Goal: Task Accomplishment & Management: Use online tool/utility

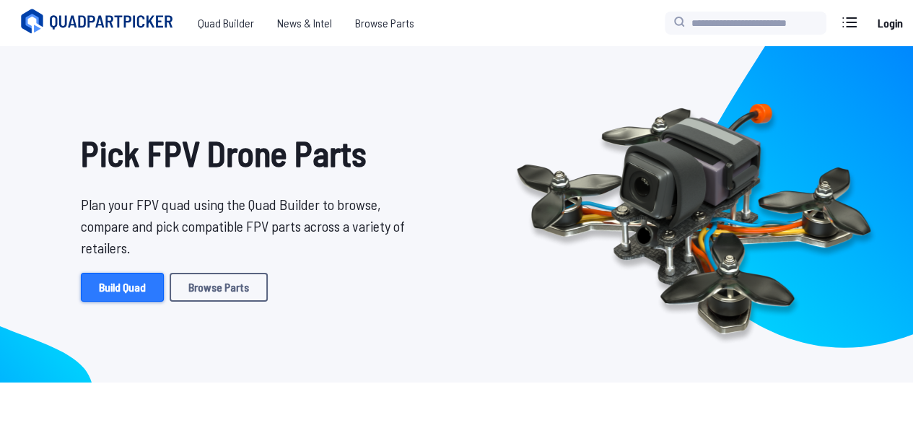
click at [133, 289] on link "Build Quad" at bounding box center [122, 287] width 83 height 29
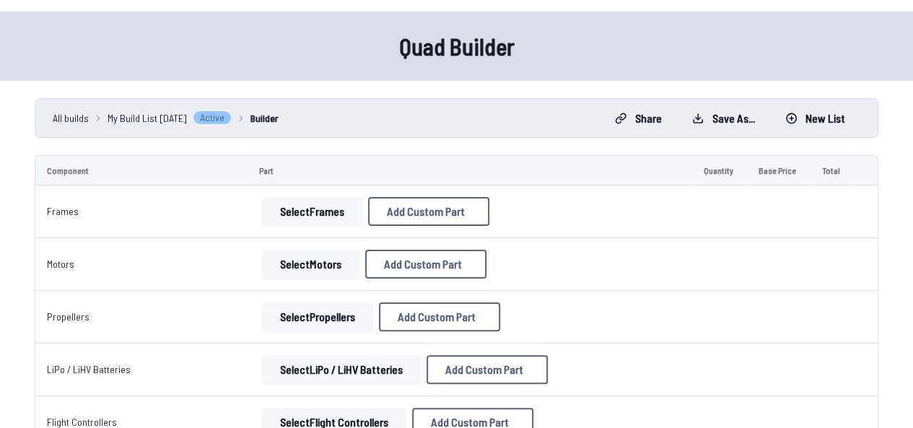
scroll to position [37, 0]
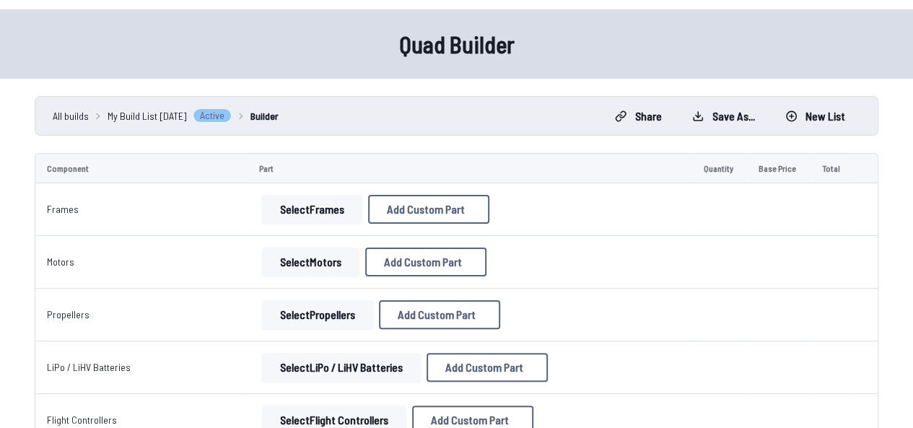
click at [305, 203] on button "Select Frames" at bounding box center [312, 209] width 100 height 29
click at [311, 208] on button "Select Frames" at bounding box center [312, 209] width 100 height 29
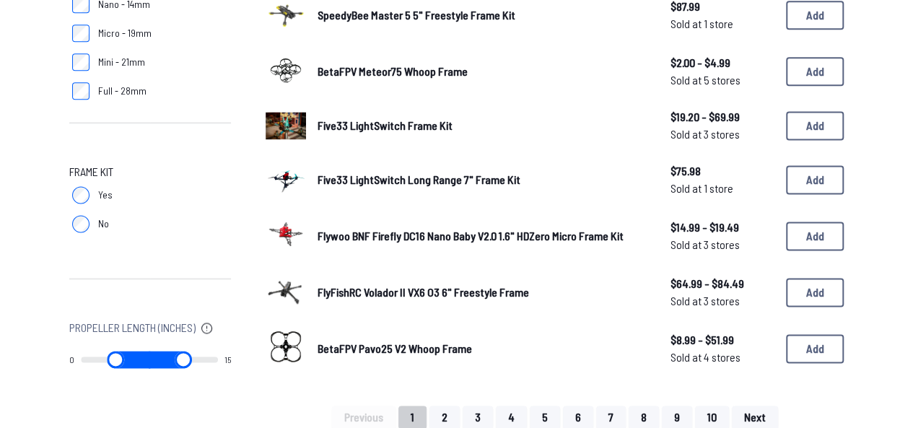
scroll to position [942, 0]
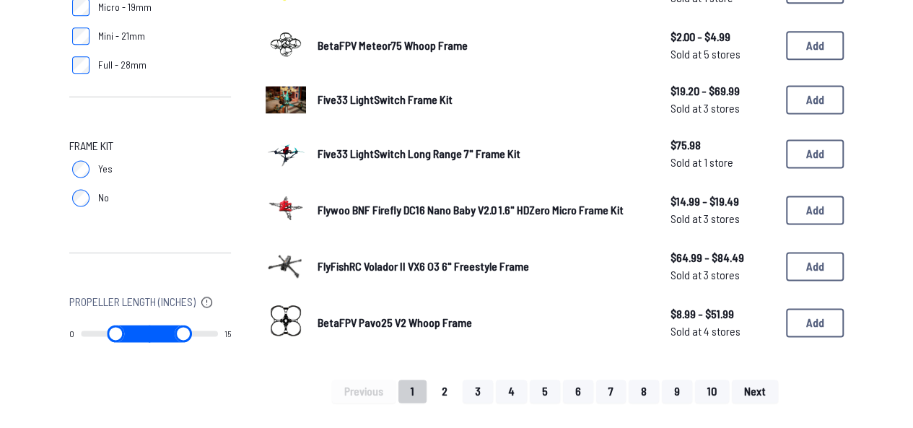
click at [452, 386] on button "2" at bounding box center [444, 391] width 30 height 23
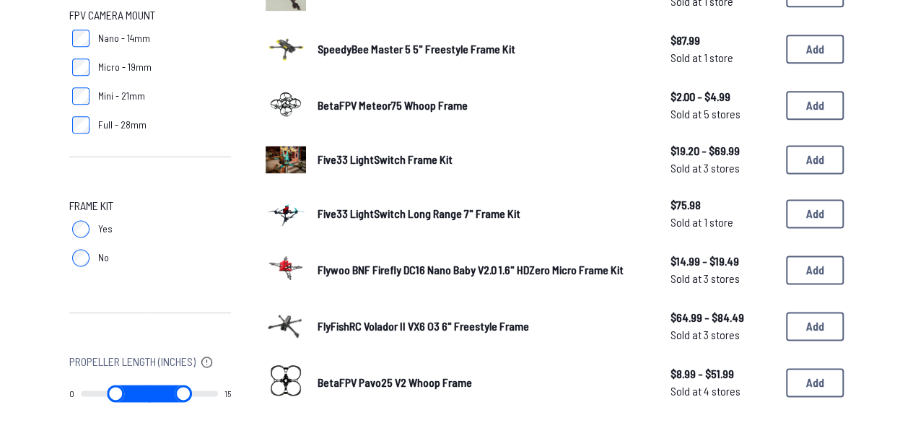
scroll to position [878, 0]
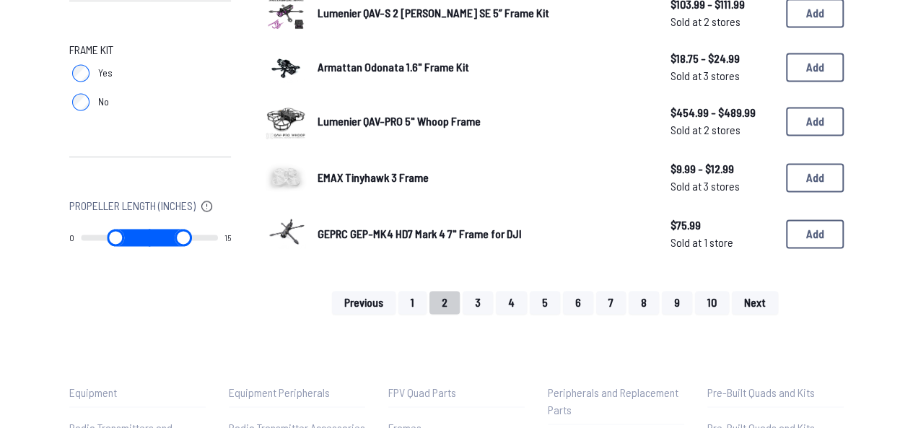
scroll to position [1067, 0]
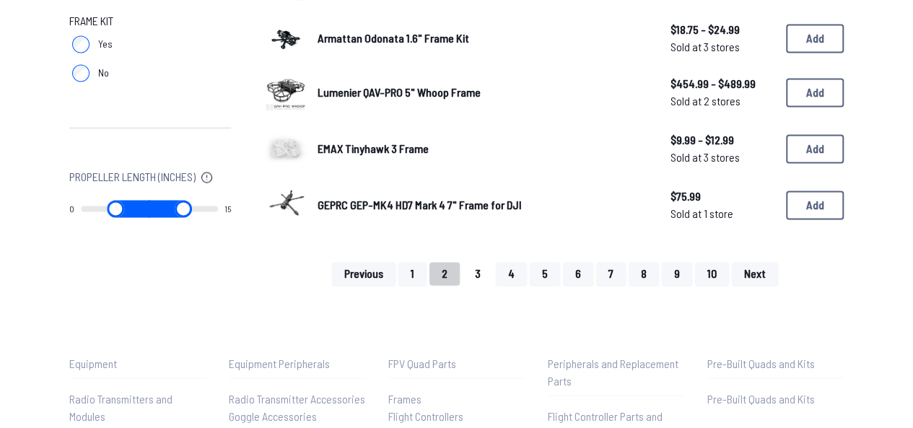
click at [485, 275] on button "3" at bounding box center [477, 273] width 30 height 23
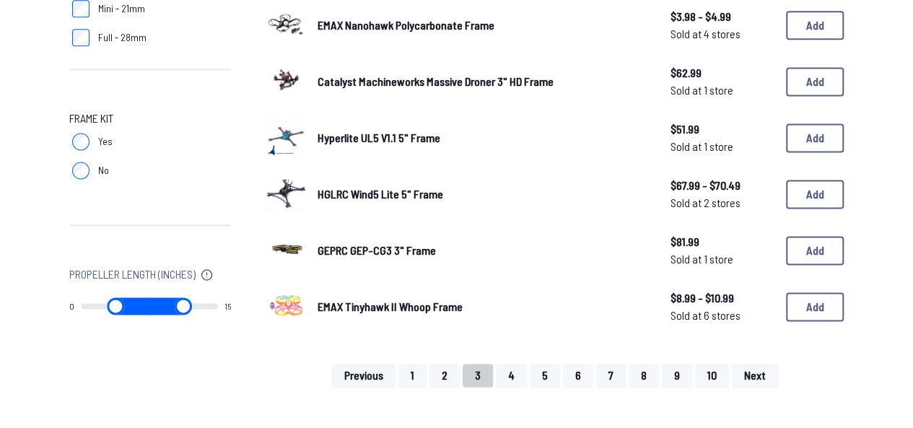
scroll to position [1001, 0]
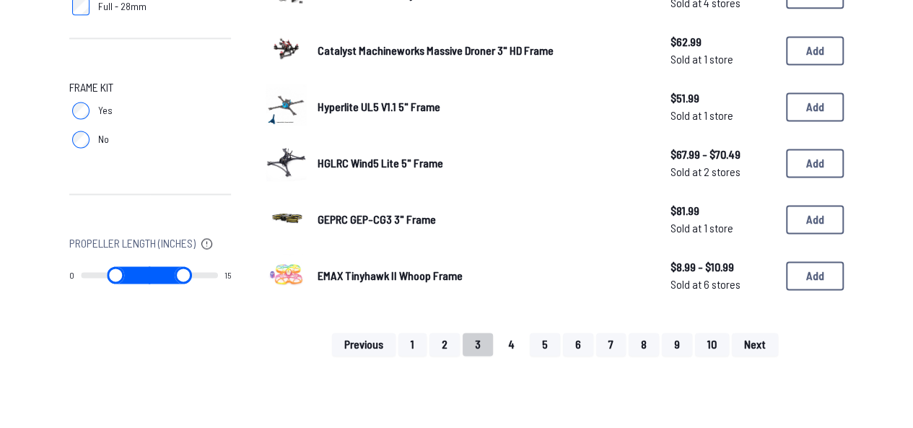
click at [507, 343] on button "4" at bounding box center [511, 344] width 31 height 23
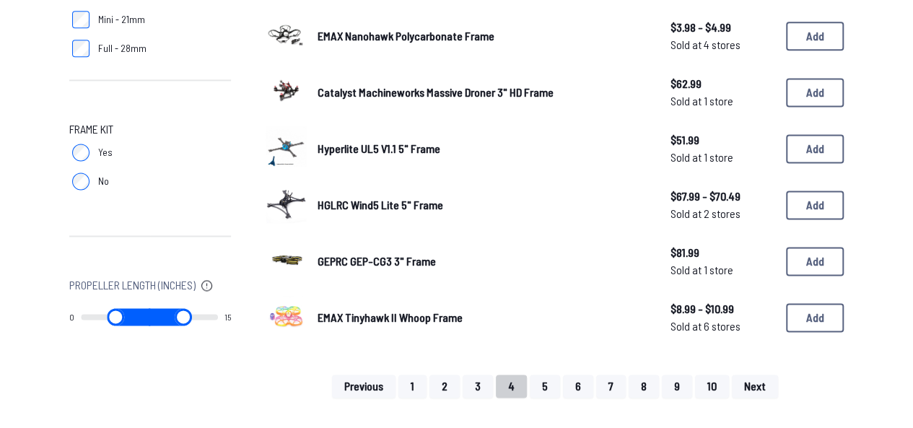
scroll to position [935, 0]
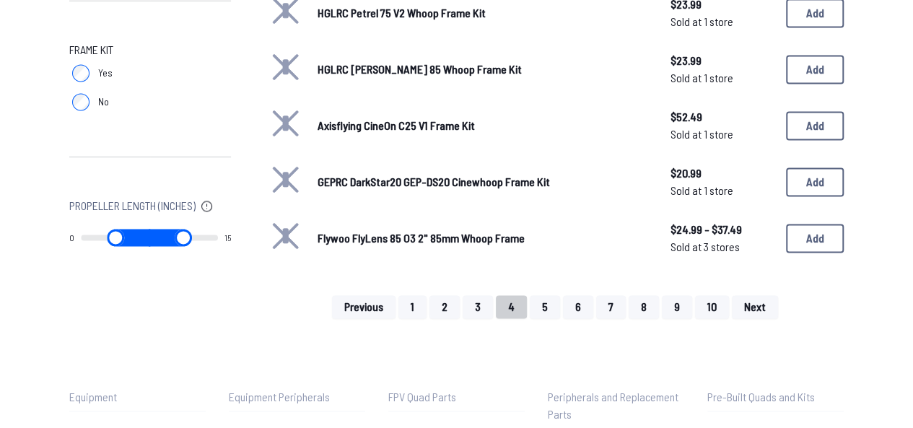
scroll to position [1039, 0]
click at [322, 71] on span "HGLRC [PERSON_NAME] 85 Whoop Frame Kit" at bounding box center [419, 68] width 204 height 14
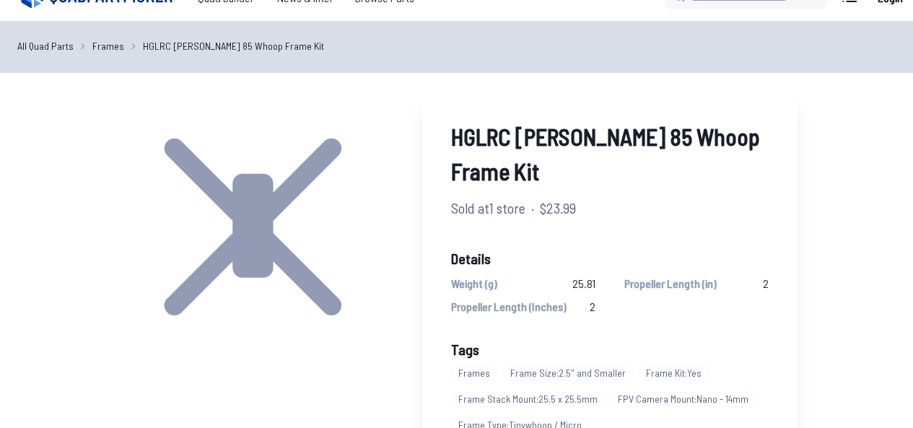
scroll to position [25, 0]
